Goal: Transaction & Acquisition: Book appointment/travel/reservation

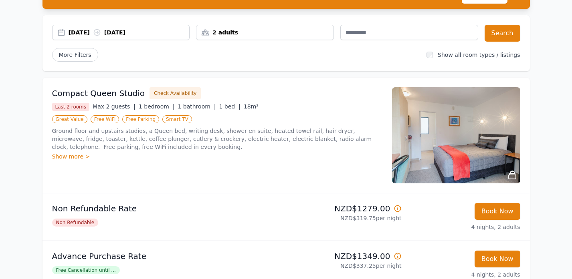
scroll to position [86, 0]
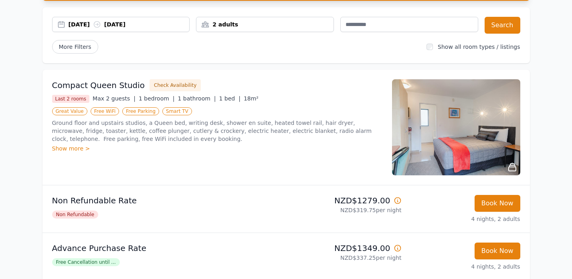
click at [472, 113] on img at bounding box center [456, 127] width 128 height 96
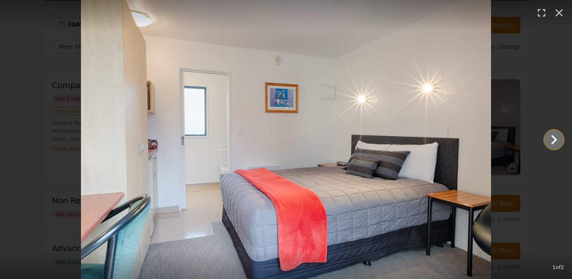
click at [556, 142] on icon "Show slide 2 of 2" at bounding box center [553, 139] width 19 height 19
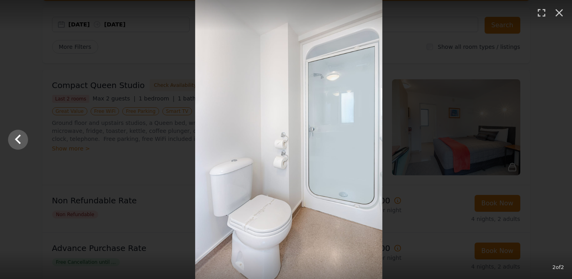
click at [556, 142] on div at bounding box center [289, 139] width 572 height 279
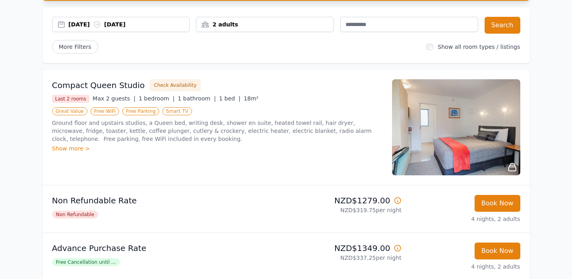
click at [431, 113] on img at bounding box center [456, 127] width 128 height 96
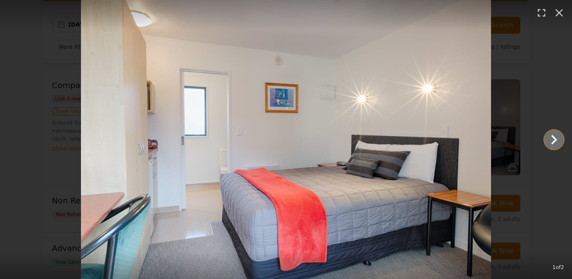
click at [558, 140] on icon "Show slide 2 of 2" at bounding box center [553, 139] width 19 height 19
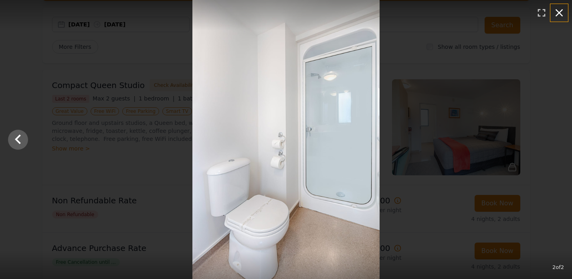
click at [563, 15] on icon "button" at bounding box center [560, 13] width 8 height 8
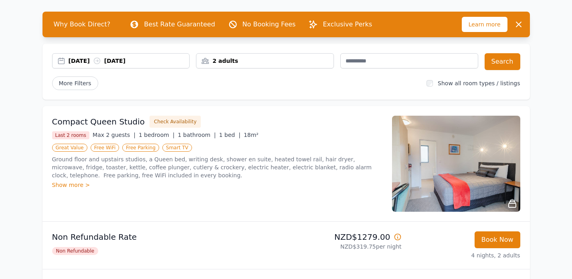
scroll to position [47, 0]
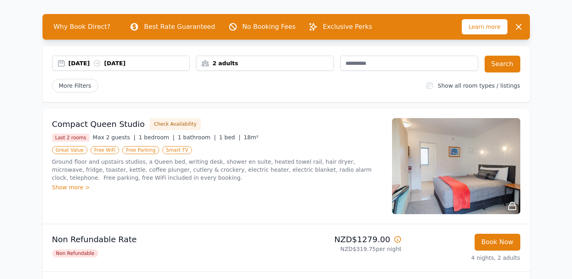
click at [254, 67] on div "2 adults" at bounding box center [265, 63] width 138 height 15
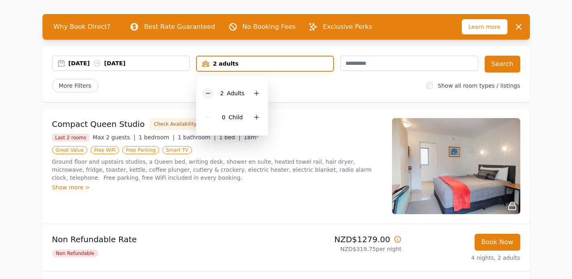
click at [208, 92] on icon at bounding box center [208, 93] width 6 height 6
click at [501, 63] on button "Search" at bounding box center [503, 64] width 36 height 17
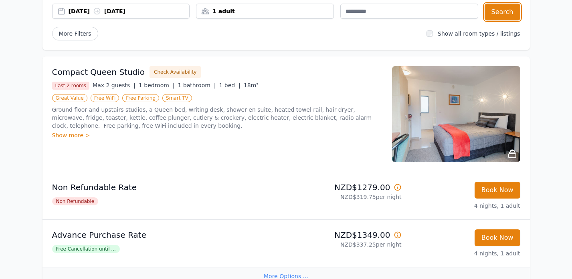
scroll to position [101, 0]
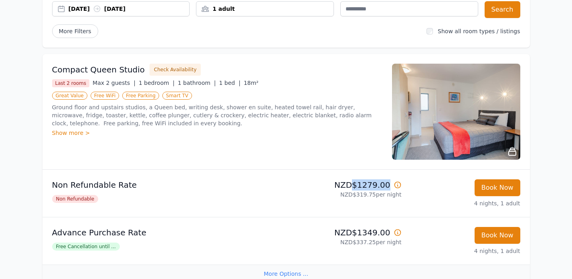
drag, startPoint x: 356, startPoint y: 184, endPoint x: 389, endPoint y: 185, distance: 33.3
click at [389, 185] on p "NZD$1279.00" at bounding box center [345, 185] width 112 height 11
copy p "$1279.00"
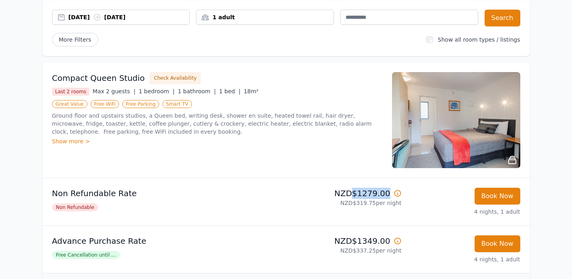
scroll to position [91, 0]
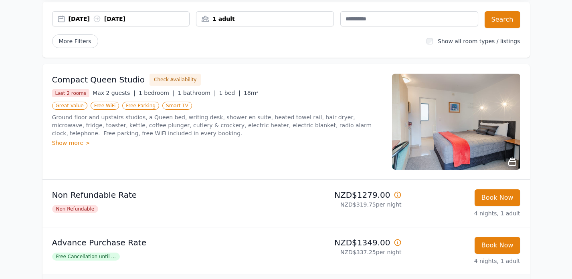
click at [143, 28] on div "[DATE] [DATE]" at bounding box center [121, 19] width 138 height 17
click at [141, 23] on div "[DATE] [DATE]" at bounding box center [121, 18] width 138 height 15
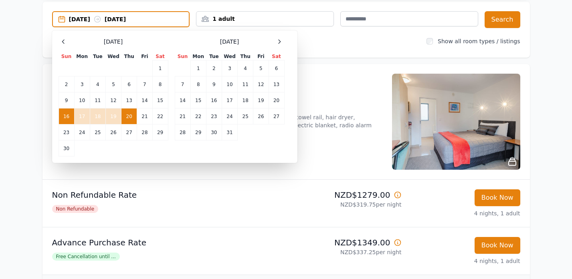
click at [67, 117] on td "16" at bounding box center [67, 117] width 16 height 16
click at [113, 118] on td "19" at bounding box center [113, 117] width 16 height 16
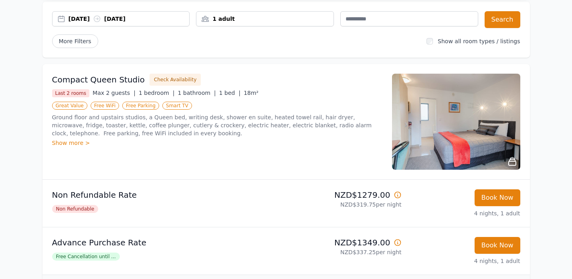
click at [94, 19] on div "[DATE] [DATE]" at bounding box center [129, 19] width 121 height 8
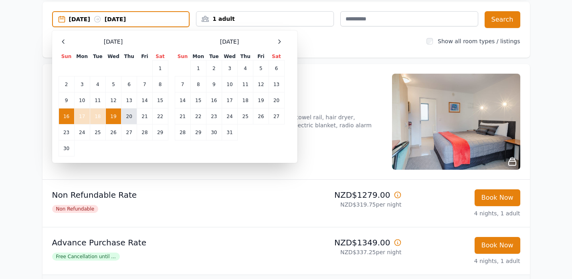
click at [130, 116] on td "20" at bounding box center [129, 117] width 16 height 16
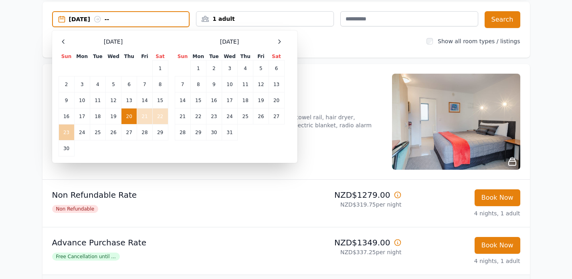
click at [67, 133] on td "23" at bounding box center [67, 133] width 16 height 16
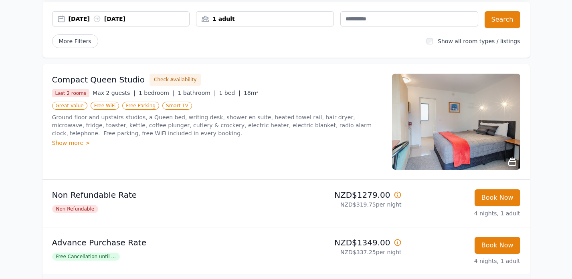
click at [521, 26] on div "[DATE] [DATE] 1 adult Search More Filters Show all room types / listings" at bounding box center [287, 30] width 488 height 56
click at [516, 23] on button "Search" at bounding box center [503, 19] width 36 height 17
